Goal: Task Accomplishment & Management: Manage account settings

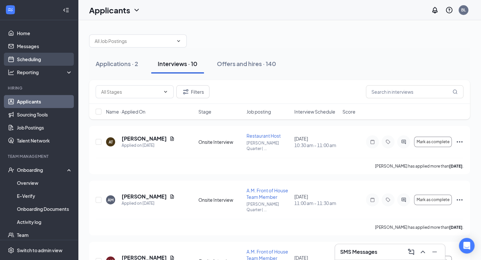
click at [24, 58] on link "Scheduling" at bounding box center [45, 59] width 56 height 13
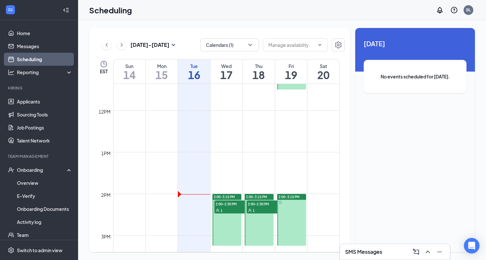
scroll to position [482, 0]
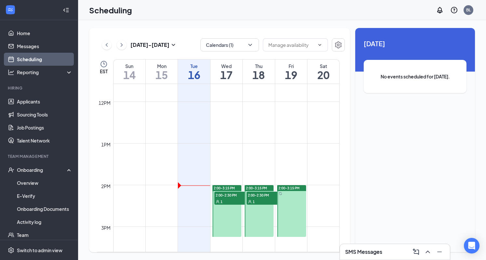
click at [287, 209] on div at bounding box center [291, 211] width 29 height 52
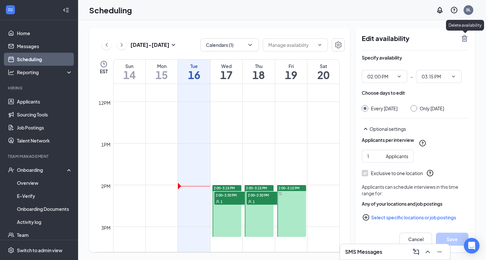
click at [464, 38] on icon "TrashOutline" at bounding box center [464, 38] width 6 height 7
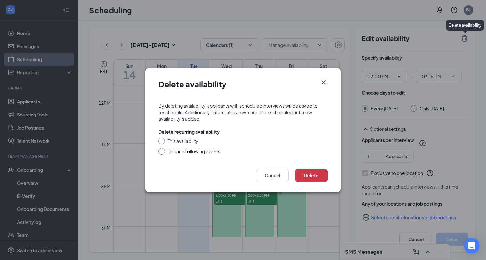
click at [164, 149] on div at bounding box center [161, 151] width 7 height 7
click at [162, 151] on input "This and following events" at bounding box center [160, 150] width 5 height 5
radio input "true"
click at [314, 172] on button "Delete" at bounding box center [311, 175] width 33 height 13
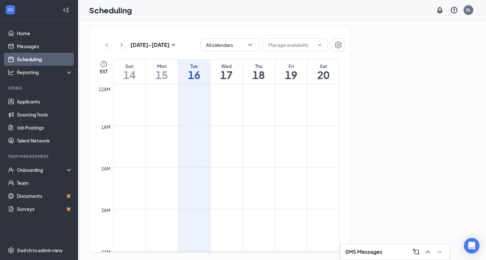
scroll to position [320, 0]
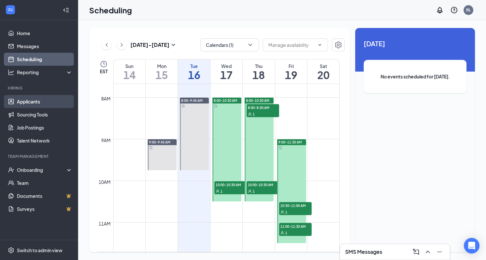
click at [27, 104] on link "Applicants" at bounding box center [45, 101] width 56 height 13
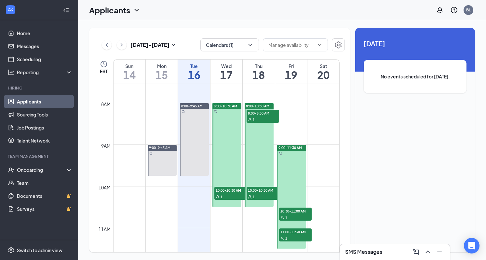
scroll to position [309, 0]
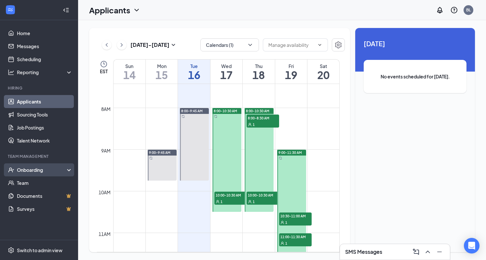
click at [32, 169] on div "Onboarding" at bounding box center [42, 169] width 50 height 7
